Goal: Information Seeking & Learning: Learn about a topic

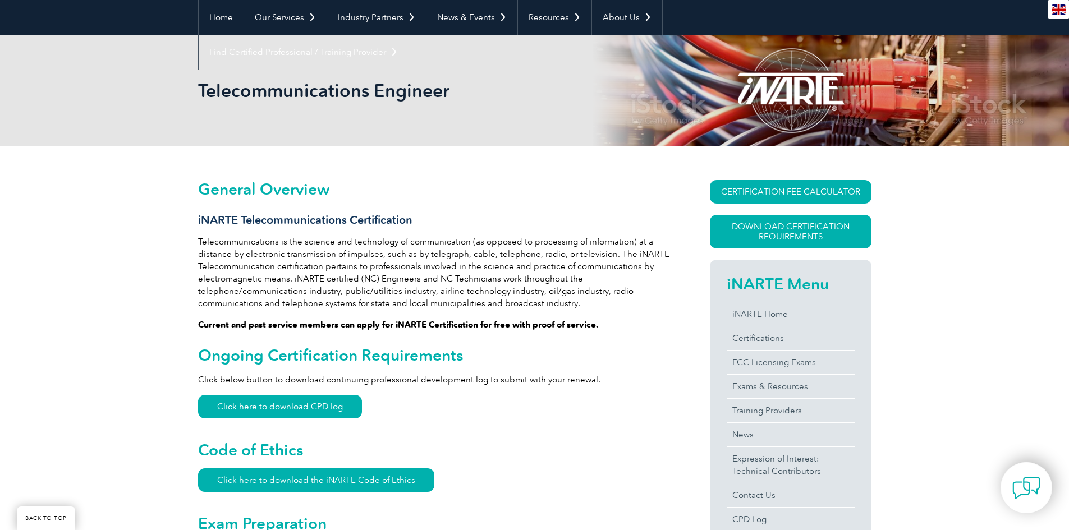
scroll to position [112, 0]
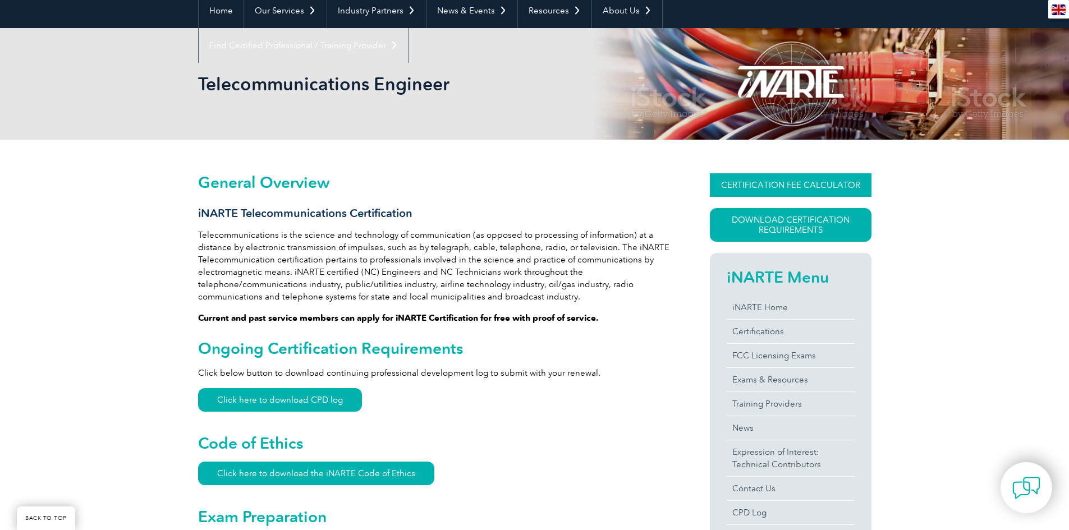
click at [784, 186] on link "CERTIFICATION FEE CALCULATOR" at bounding box center [791, 185] width 162 height 24
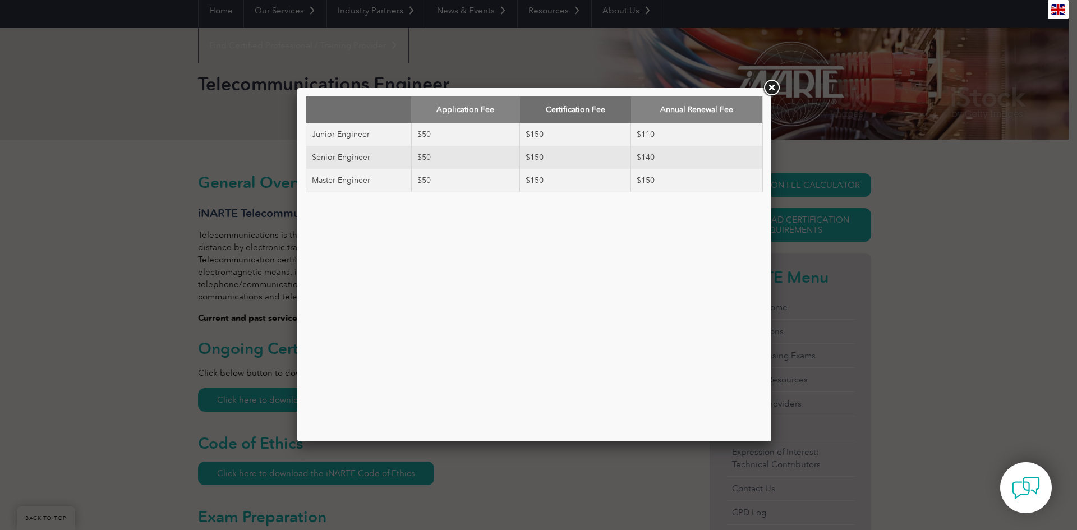
click at [773, 89] on link at bounding box center [771, 88] width 20 height 20
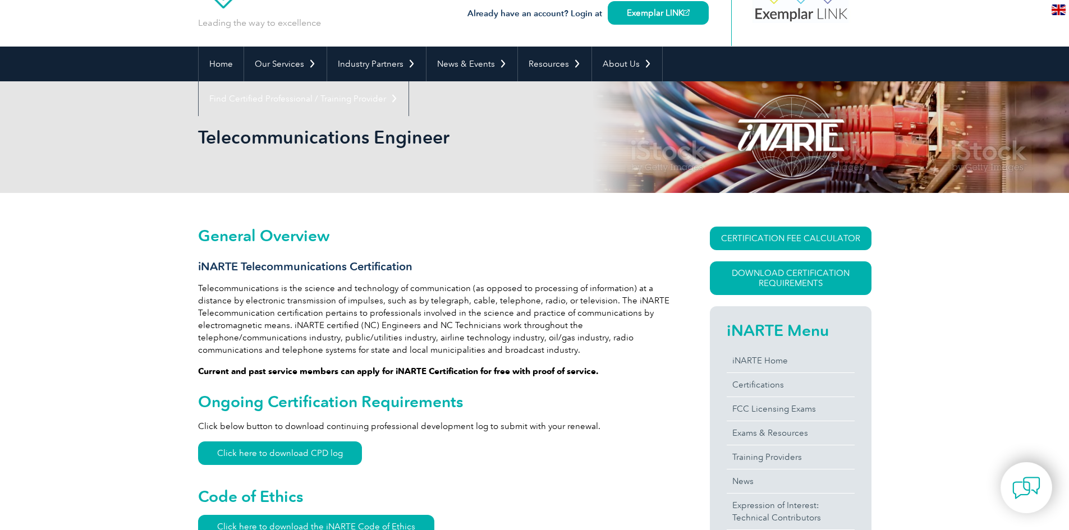
scroll to position [0, 0]
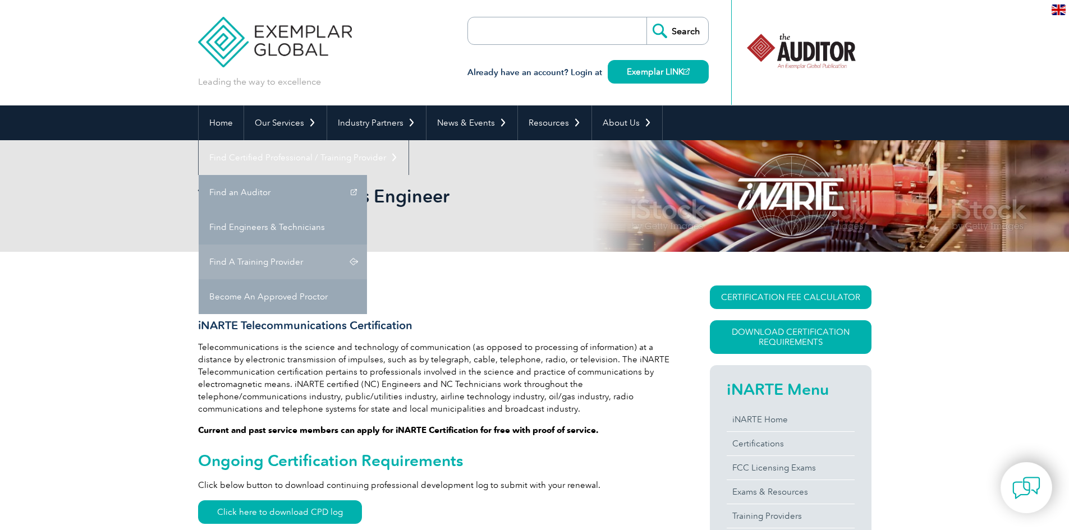
click at [367, 245] on link "Find A Training Provider" at bounding box center [283, 262] width 168 height 35
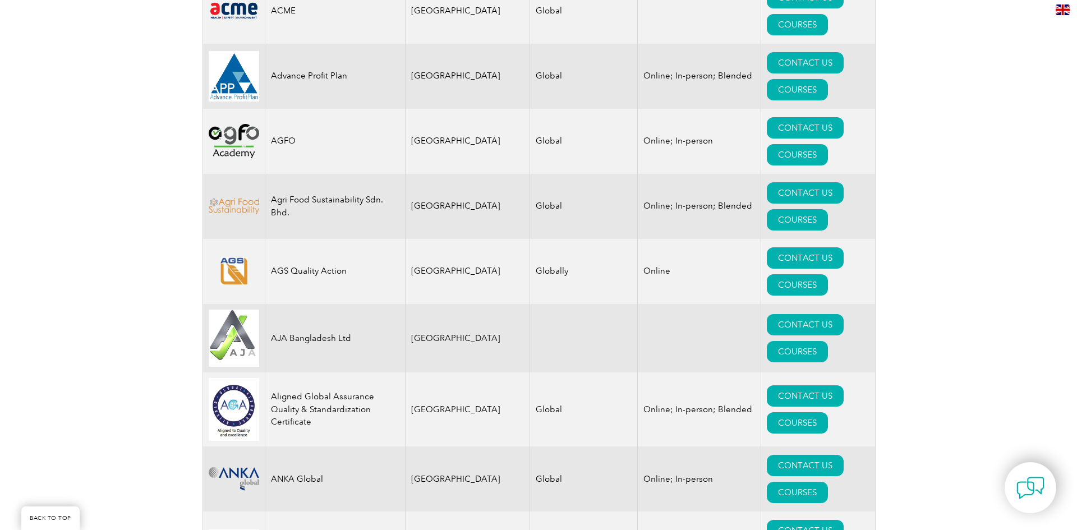
scroll to position [954, 0]
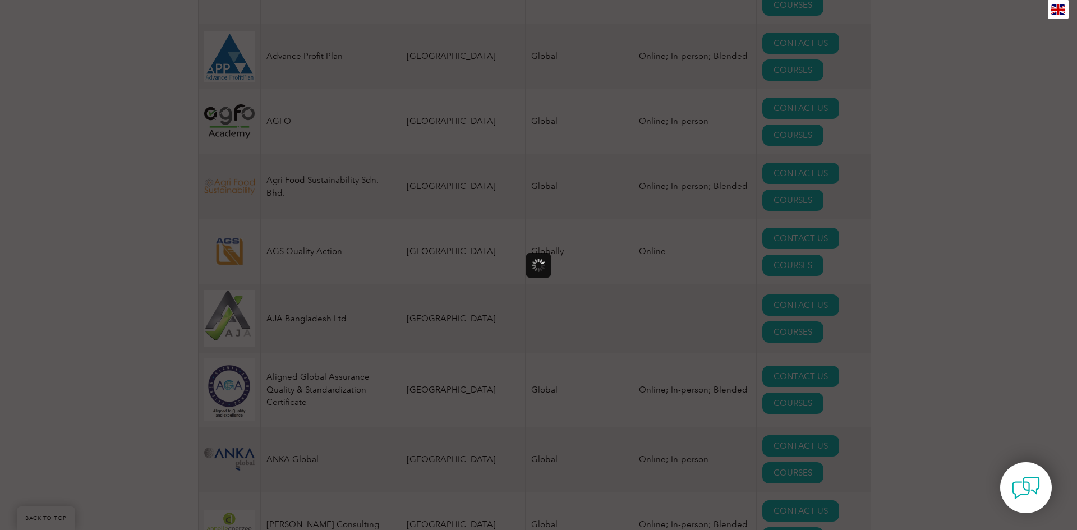
scroll to position [0, 0]
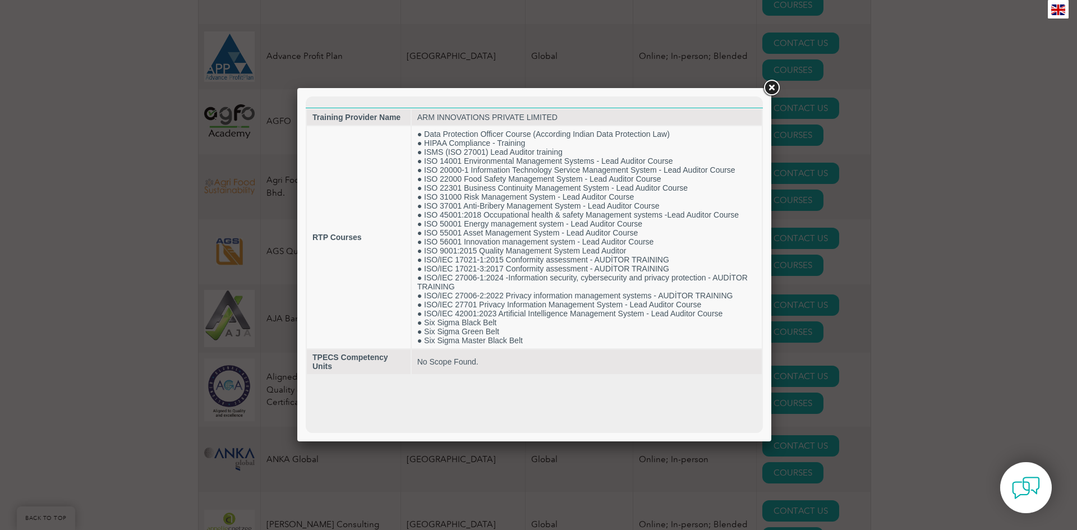
click at [768, 85] on link at bounding box center [771, 88] width 20 height 20
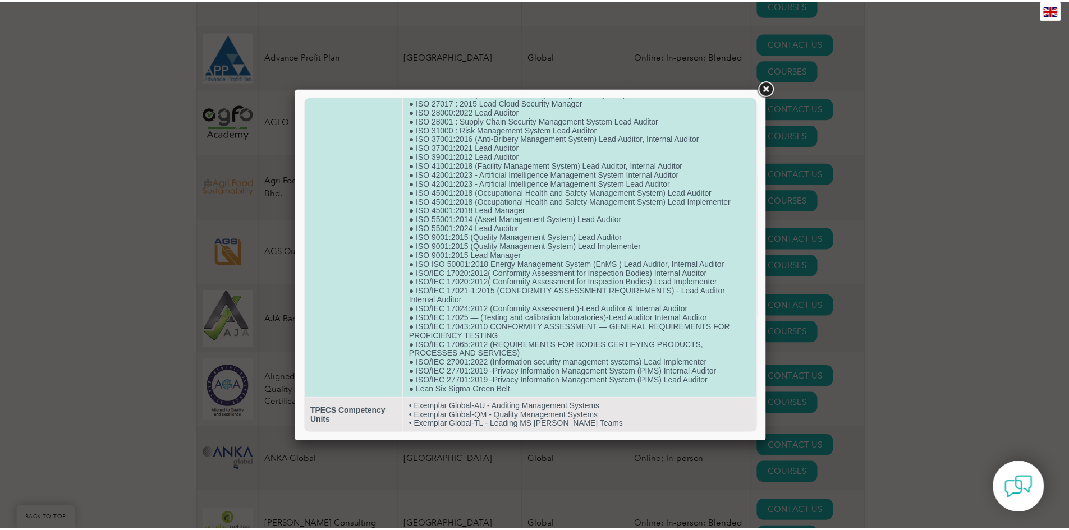
scroll to position [373, 0]
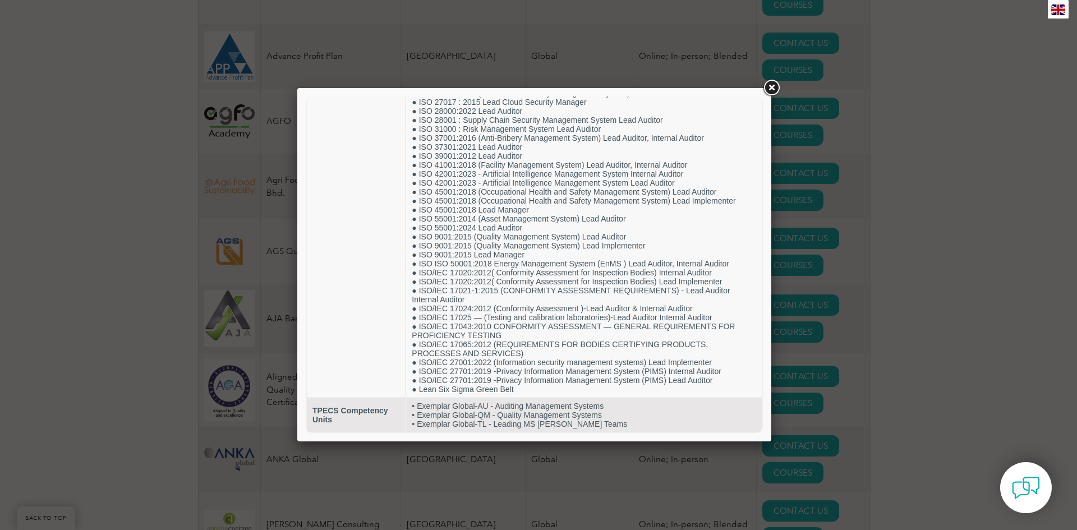
click at [773, 85] on link at bounding box center [771, 88] width 20 height 20
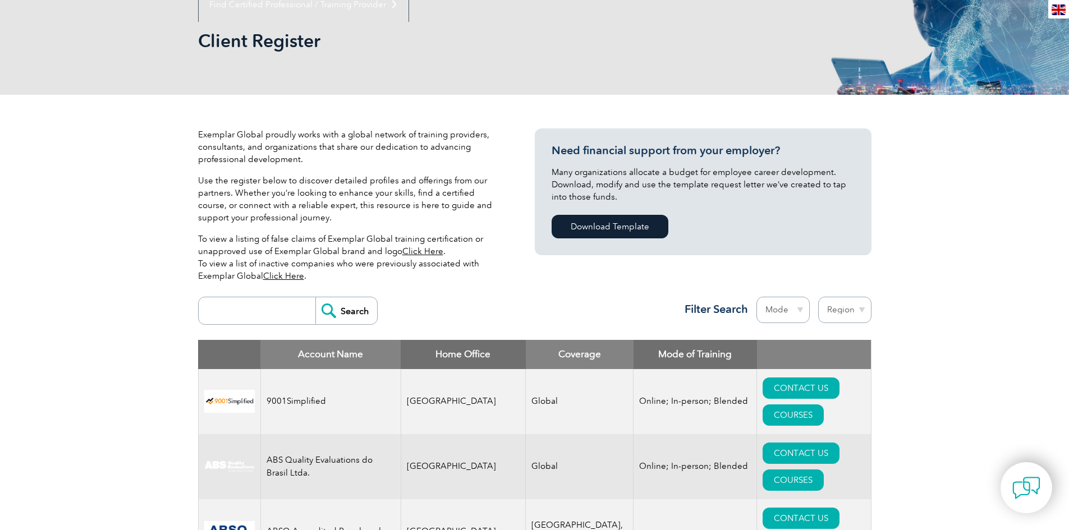
scroll to position [168, 0]
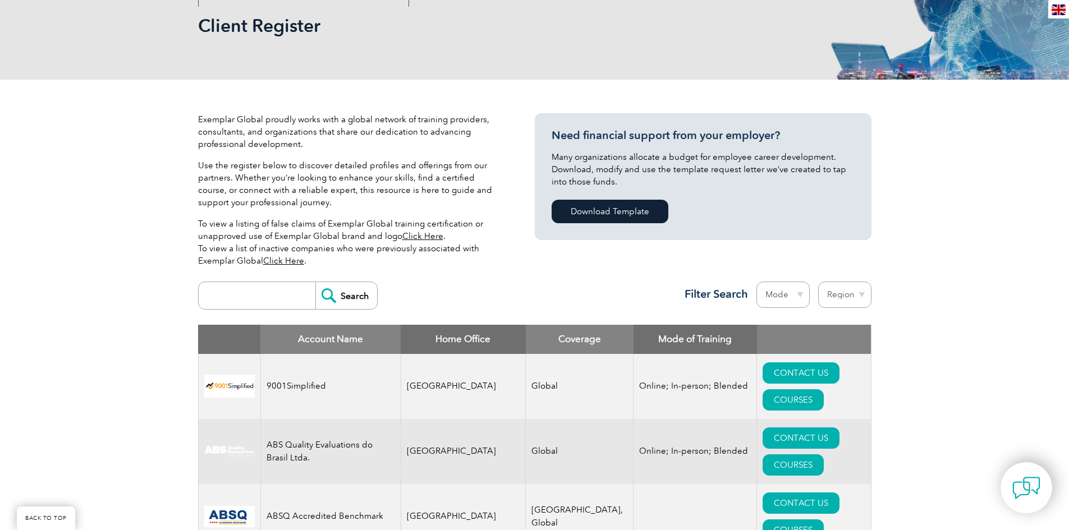
click at [255, 295] on input "search" at bounding box center [259, 295] width 111 height 27
type input "telecom"
click at [320, 299] on input "Search" at bounding box center [346, 295] width 62 height 27
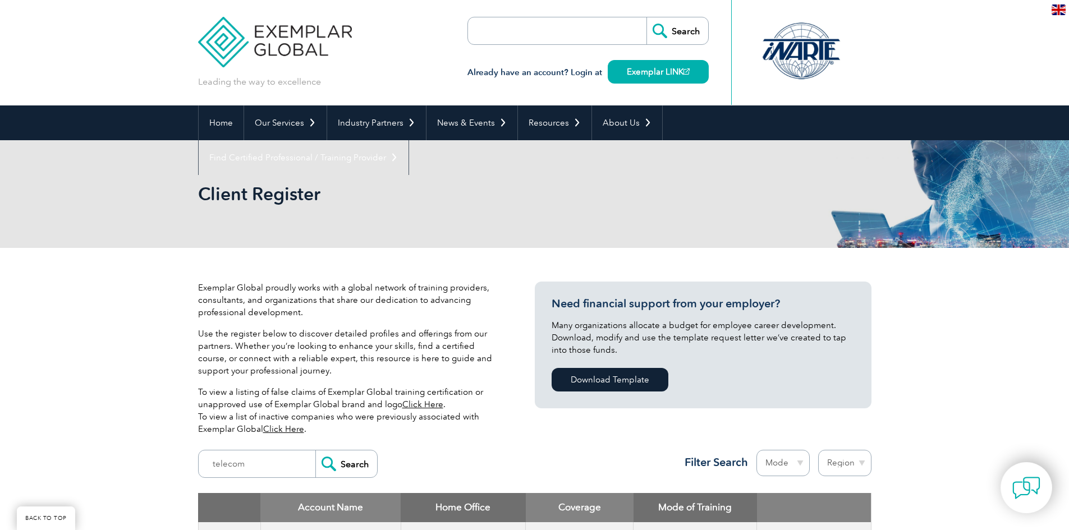
scroll to position [168, 0]
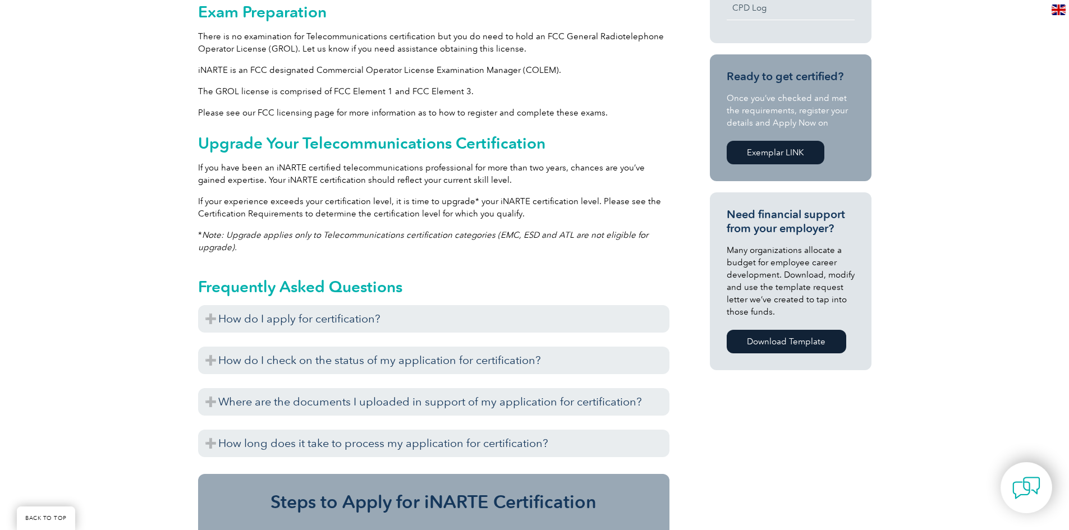
scroll to position [673, 0]
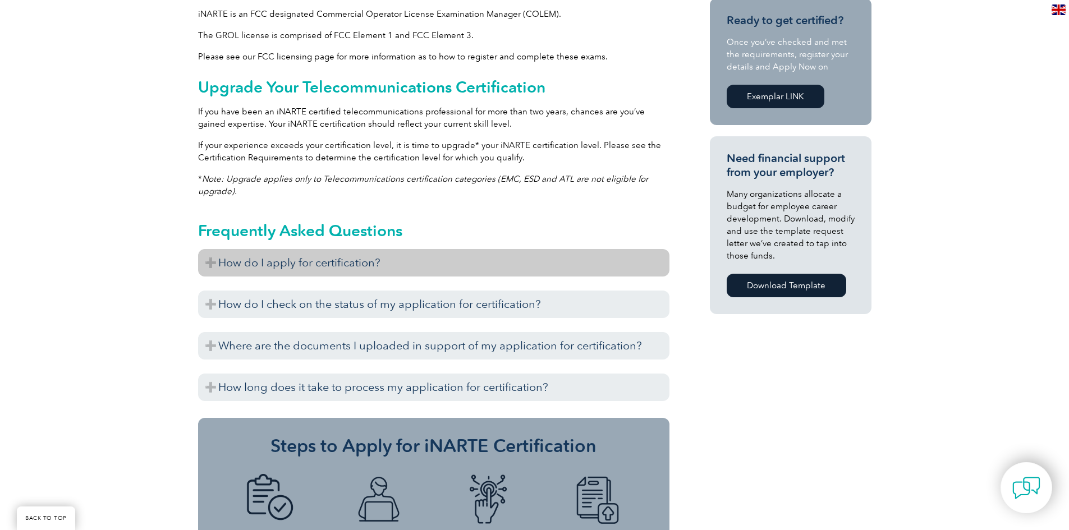
click at [213, 268] on h3 "How do I apply for certification?" at bounding box center [433, 262] width 471 height 27
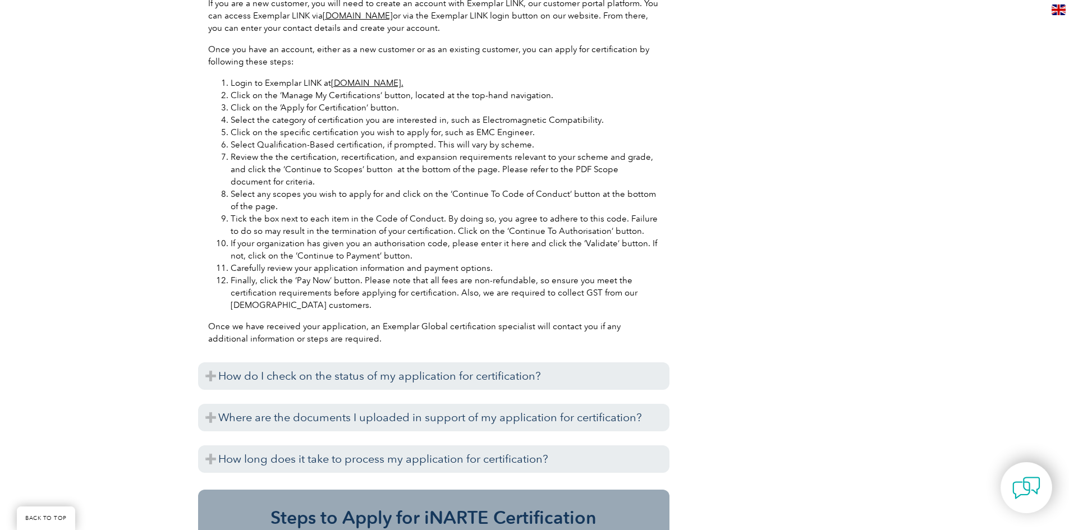
scroll to position [842, 0]
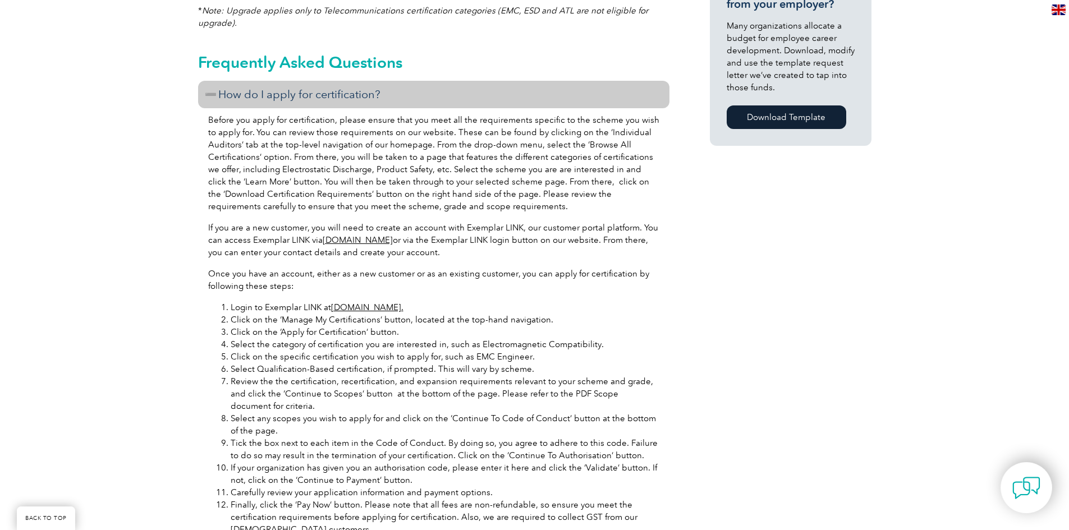
click at [207, 93] on h3 "How do I apply for certification?" at bounding box center [433, 94] width 471 height 27
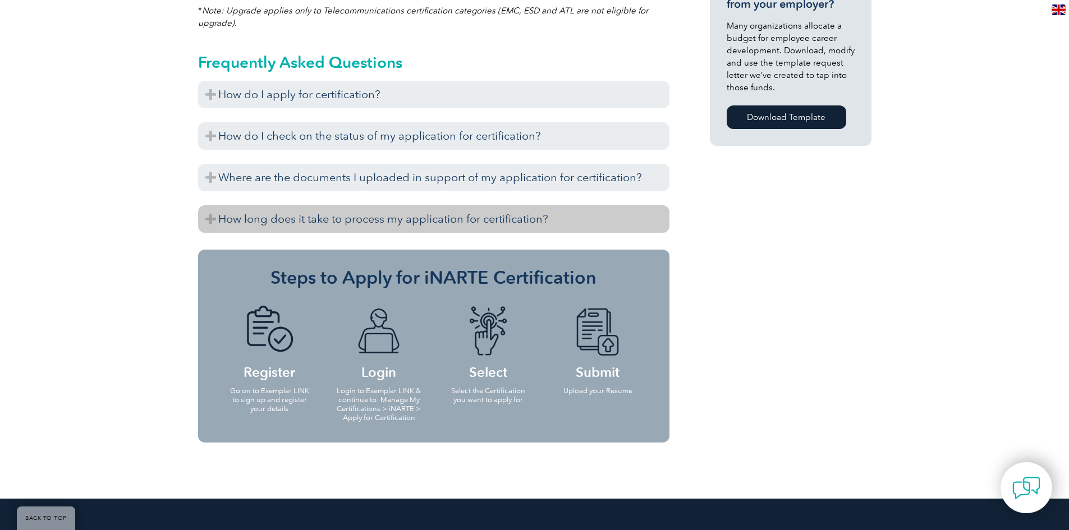
click at [209, 215] on h3 "How long does it take to process my application for certification?" at bounding box center [433, 218] width 471 height 27
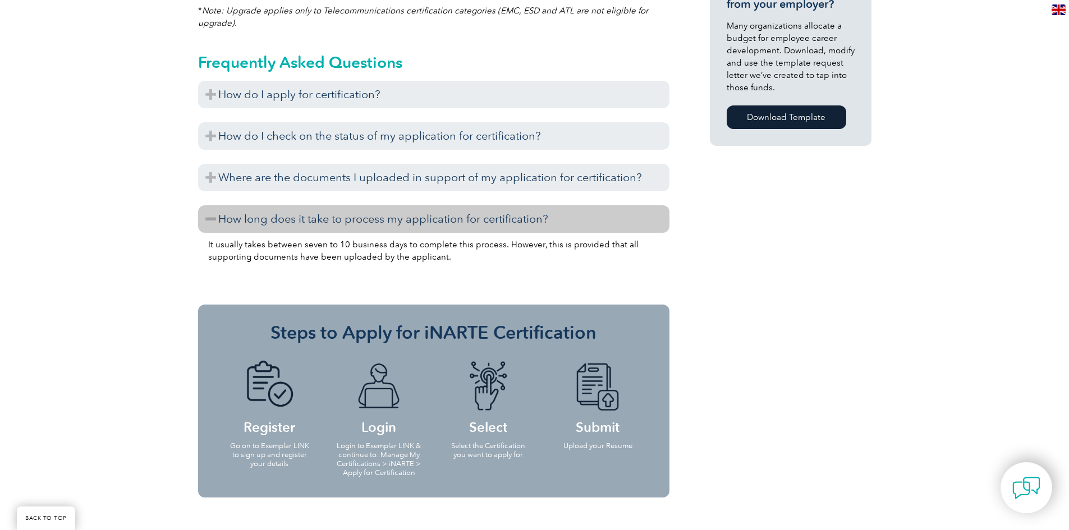
click at [209, 215] on h3 "How long does it take to process my application for certification?" at bounding box center [433, 218] width 471 height 27
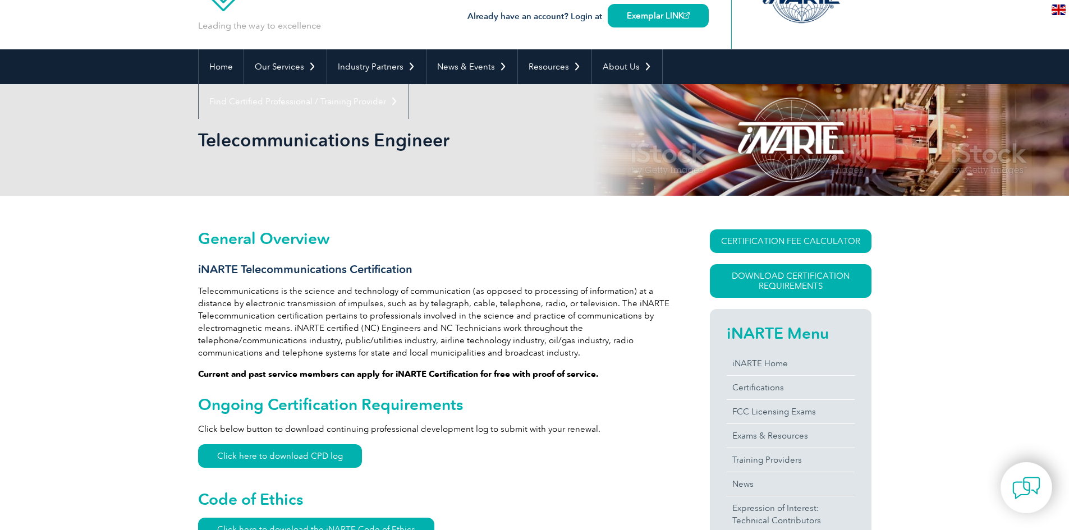
scroll to position [0, 0]
